Goal: Find contact information: Find contact information

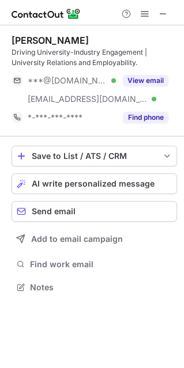
scroll to position [279, 184]
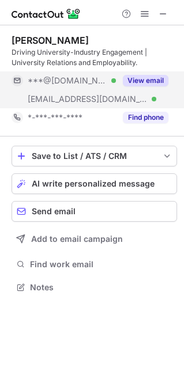
click at [137, 77] on button "View email" at bounding box center [145, 81] width 45 height 12
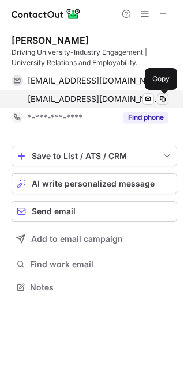
click at [161, 102] on span at bounding box center [162, 98] width 9 height 9
click at [162, 100] on span at bounding box center [162, 98] width 9 height 9
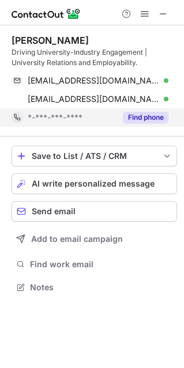
click at [134, 117] on button "Find phone" at bounding box center [145, 118] width 45 height 12
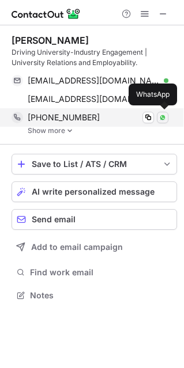
click at [162, 117] on img at bounding box center [162, 117] width 7 height 7
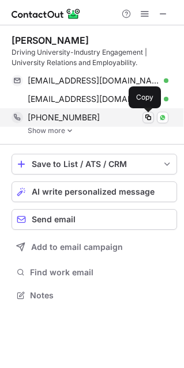
click at [149, 115] on span at bounding box center [147, 117] width 9 height 9
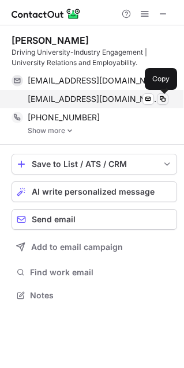
click at [161, 98] on span at bounding box center [162, 98] width 9 height 9
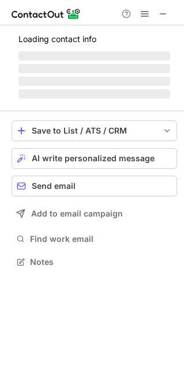
scroll to position [6, 6]
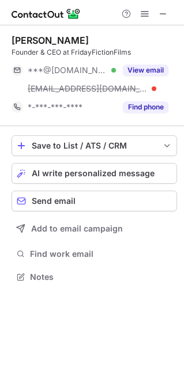
scroll to position [268, 184]
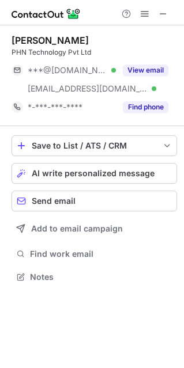
scroll to position [268, 184]
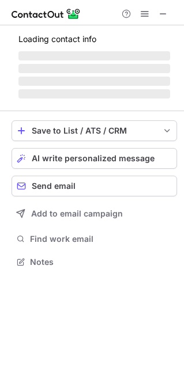
scroll to position [297, 184]
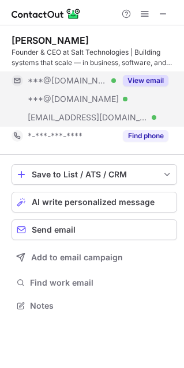
click at [146, 81] on button "View email" at bounding box center [145, 81] width 45 height 12
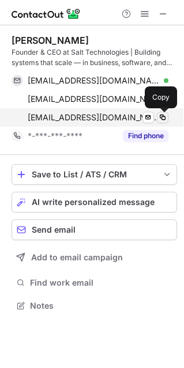
click at [162, 120] on span at bounding box center [162, 117] width 9 height 9
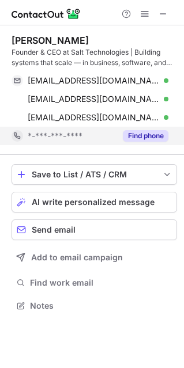
click at [135, 133] on button "Find phone" at bounding box center [145, 136] width 45 height 12
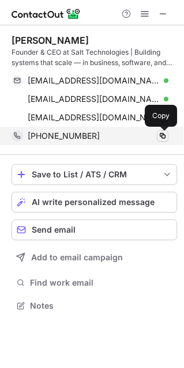
click at [161, 138] on span at bounding box center [162, 135] width 9 height 9
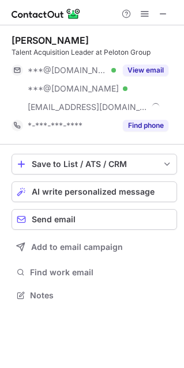
scroll to position [287, 184]
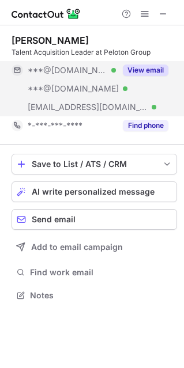
click at [149, 66] on button "View email" at bounding box center [145, 70] width 45 height 12
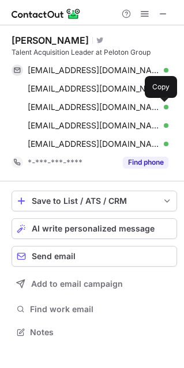
scroll to position [323, 184]
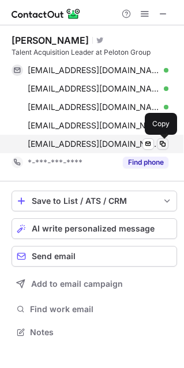
click at [161, 148] on span at bounding box center [162, 143] width 9 height 9
click at [158, 145] on span at bounding box center [162, 143] width 9 height 9
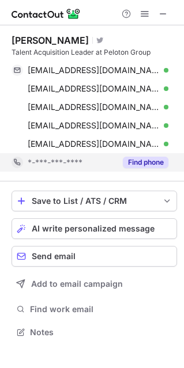
click at [148, 163] on button "Find phone" at bounding box center [145, 163] width 45 height 12
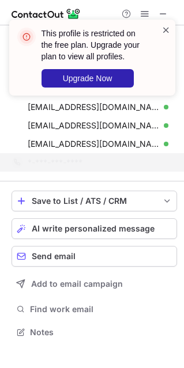
click at [166, 29] on span at bounding box center [165, 30] width 9 height 12
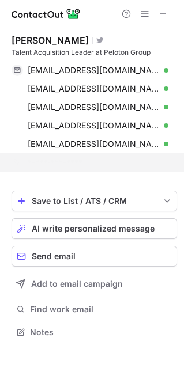
scroll to position [305, 184]
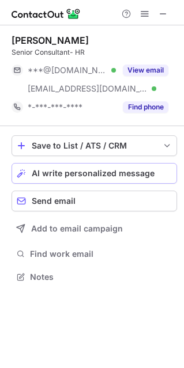
scroll to position [268, 184]
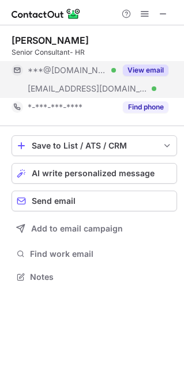
click at [131, 71] on button "View email" at bounding box center [145, 70] width 45 height 12
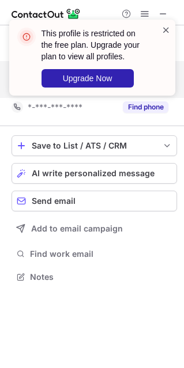
click at [166, 35] on span at bounding box center [165, 30] width 9 height 12
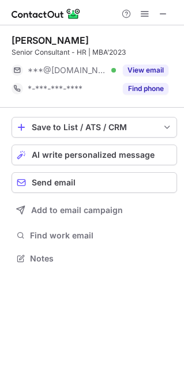
scroll to position [6, 6]
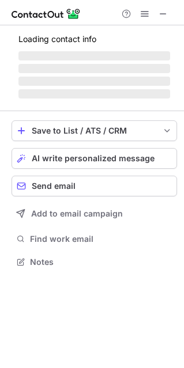
scroll to position [6, 6]
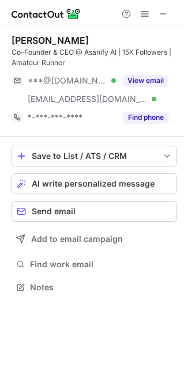
scroll to position [279, 184]
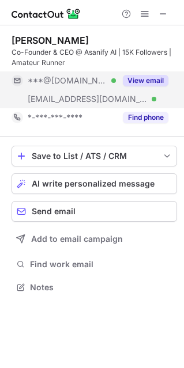
click at [132, 79] on button "View email" at bounding box center [145, 81] width 45 height 12
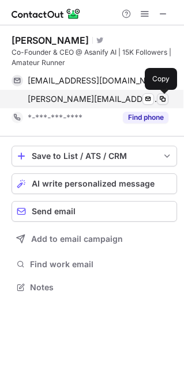
click at [161, 100] on span at bounding box center [162, 98] width 9 height 9
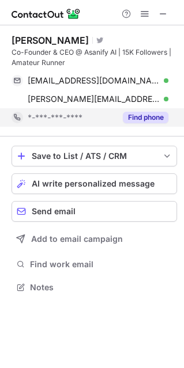
click at [150, 122] on button "Find phone" at bounding box center [145, 118] width 45 height 12
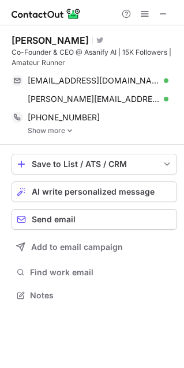
scroll to position [287, 184]
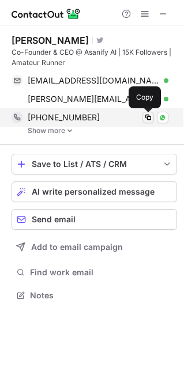
click at [148, 120] on span at bounding box center [147, 117] width 9 height 9
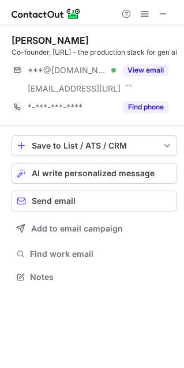
scroll to position [279, 184]
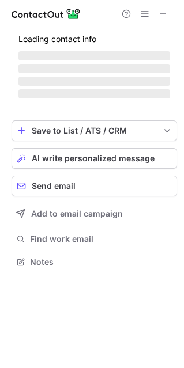
scroll to position [279, 184]
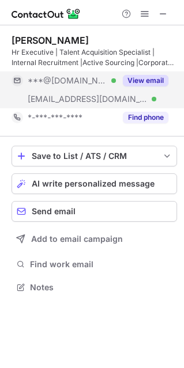
click at [151, 79] on button "View email" at bounding box center [145, 81] width 45 height 12
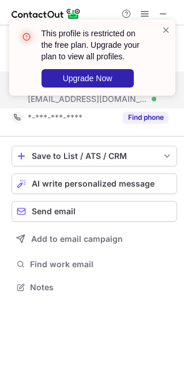
click at [159, 36] on div "This profile is restricted on the free plan. Upgrade your plan to view all prof…" at bounding box center [87, 57] width 147 height 67
click at [168, 32] on span at bounding box center [165, 30] width 9 height 12
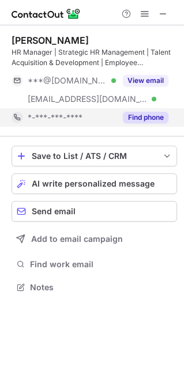
click at [142, 120] on button "Find phone" at bounding box center [145, 118] width 45 height 12
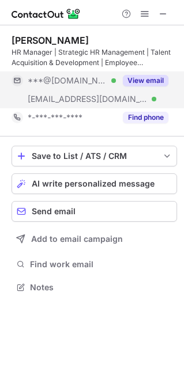
click at [135, 77] on button "View email" at bounding box center [145, 81] width 45 height 12
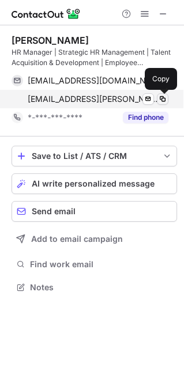
click at [159, 99] on span at bounding box center [162, 98] width 9 height 9
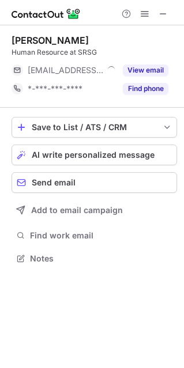
scroll to position [6, 6]
